Goal: Task Accomplishment & Management: Manage account settings

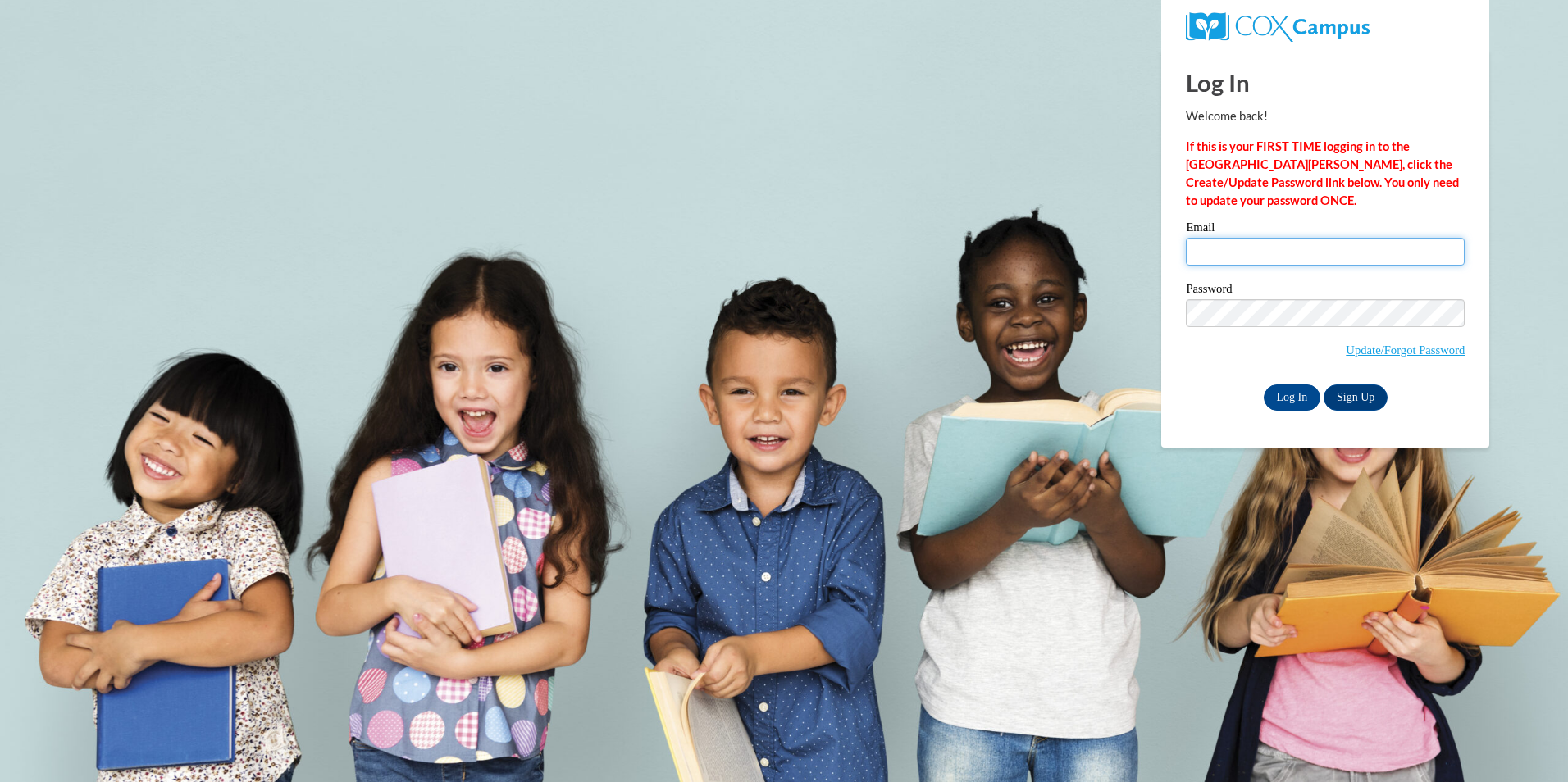
click at [1243, 256] on input "Email" at bounding box center [1324, 251] width 279 height 28
type input "ccte"
click at [1286, 398] on input "Log In" at bounding box center [1292, 397] width 58 height 26
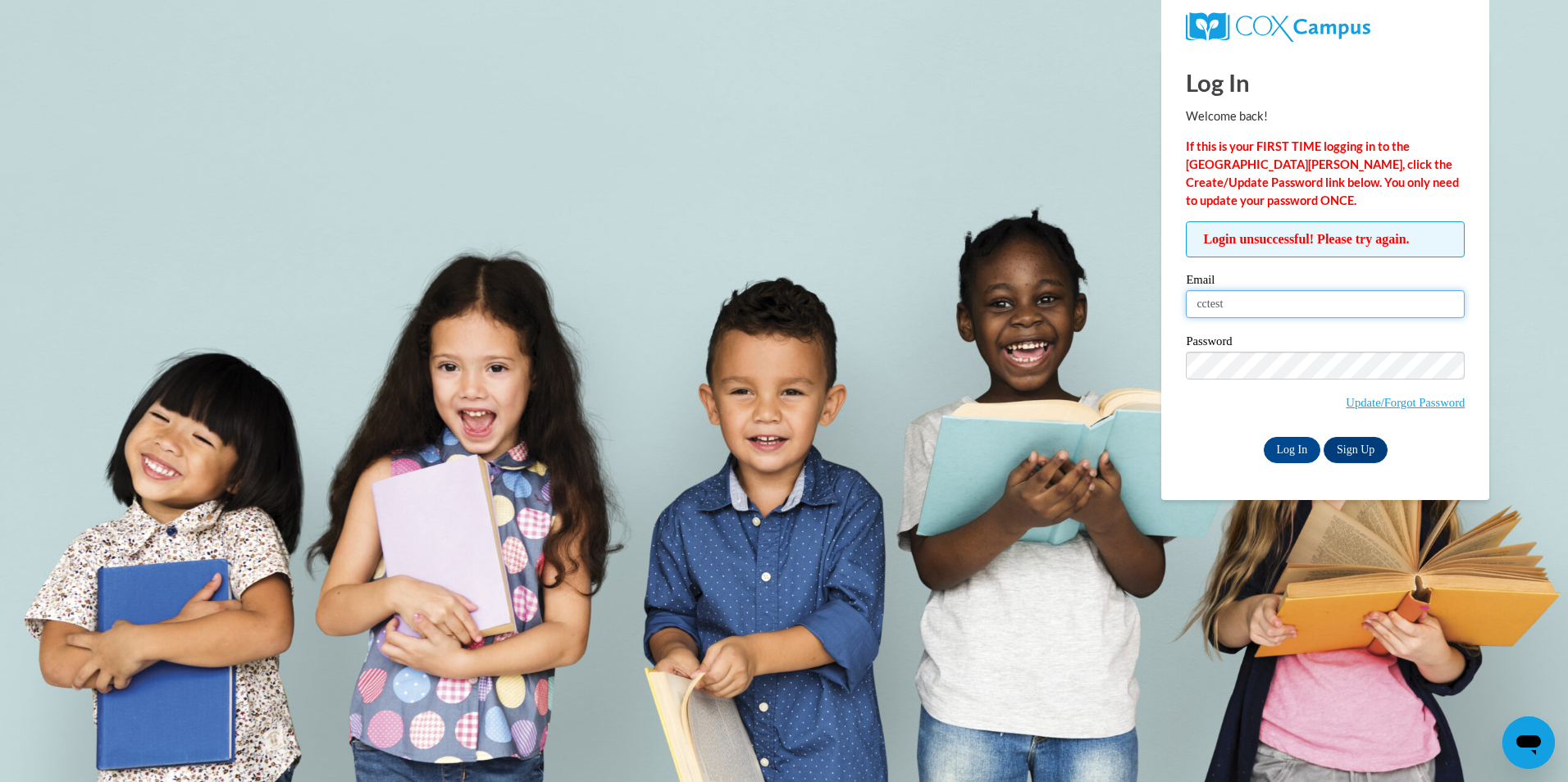
type input "cctester@coxcampus.org"
click at [1301, 446] on input "Log In" at bounding box center [1292, 450] width 58 height 26
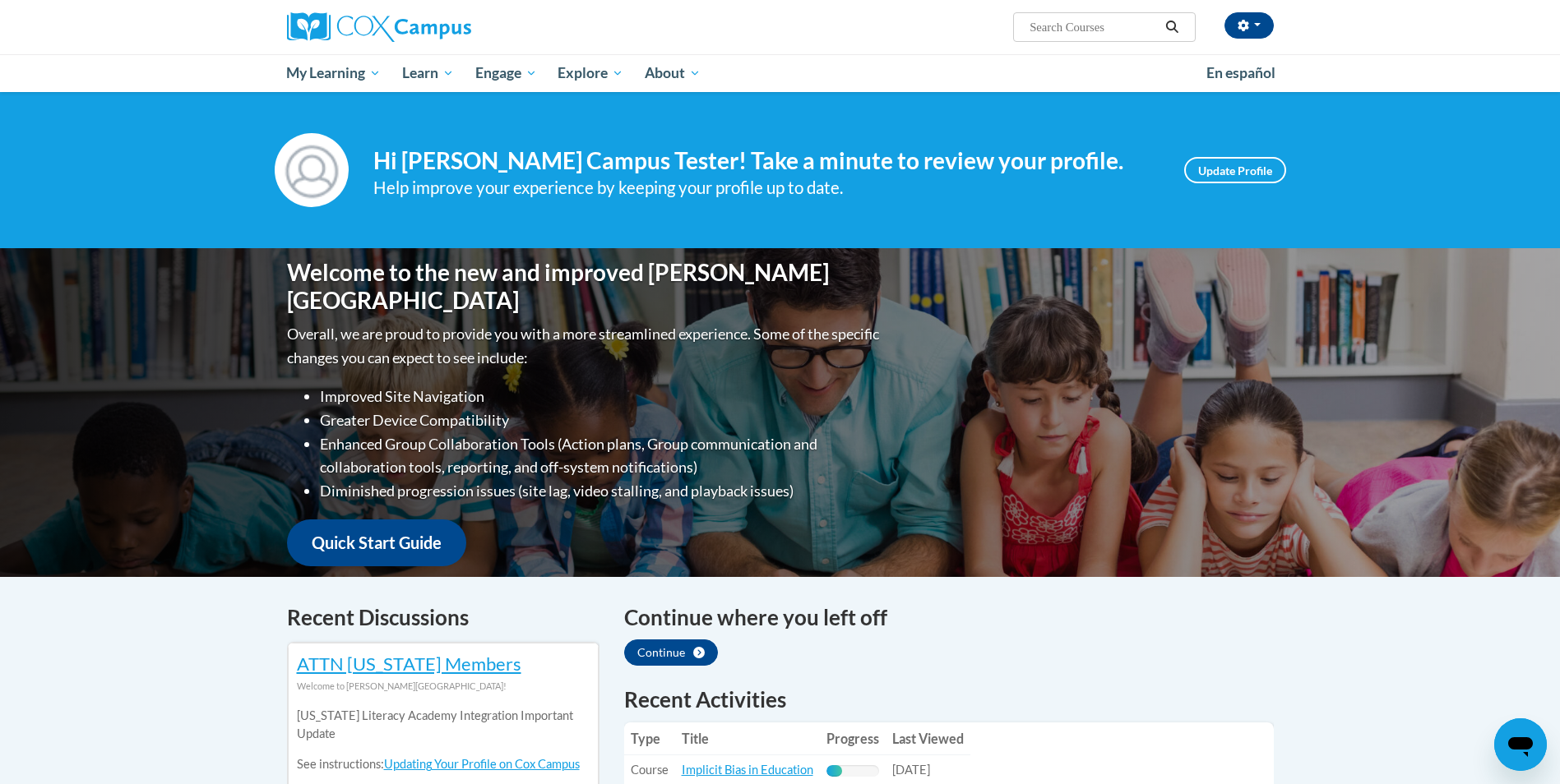
click at [1436, 61] on div "Cox Campus Tester (America/New_York UTC-04:00) My Profile Inbox My Transcripts …" at bounding box center [780, 46] width 1560 height 92
click at [1265, 29] on button "button" at bounding box center [1249, 25] width 50 height 26
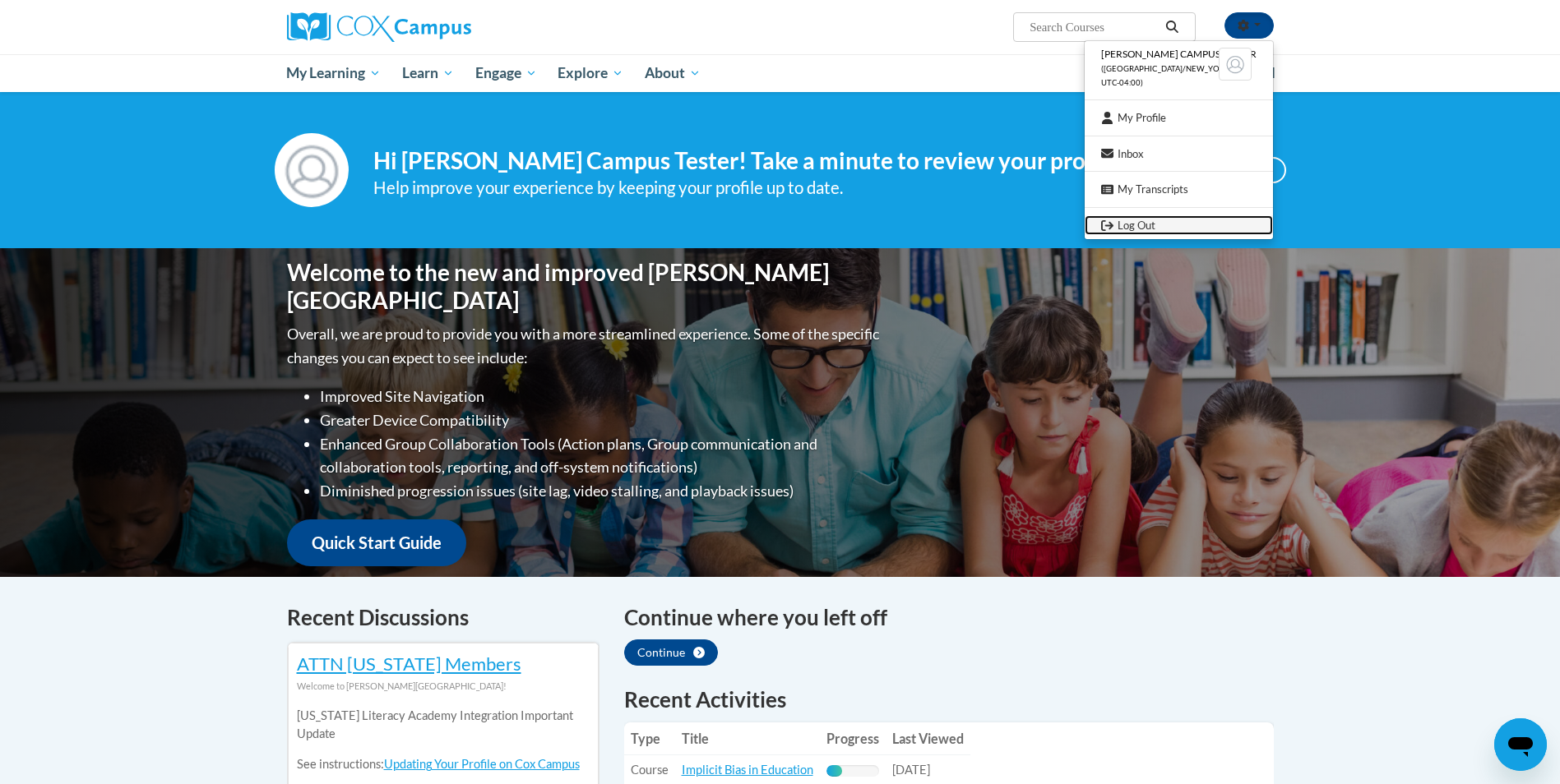
click at [1162, 228] on link "Log Out" at bounding box center [1179, 226] width 188 height 20
